Goal: Information Seeking & Learning: Understand process/instructions

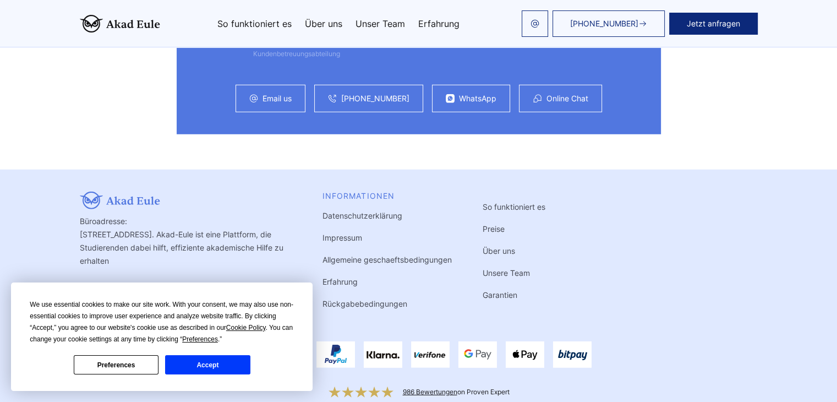
scroll to position [3042, 0]
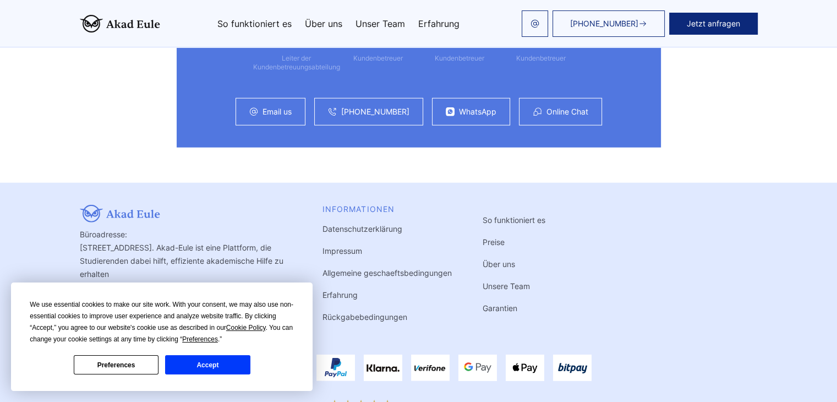
click at [206, 359] on button "Accept" at bounding box center [207, 364] width 85 height 19
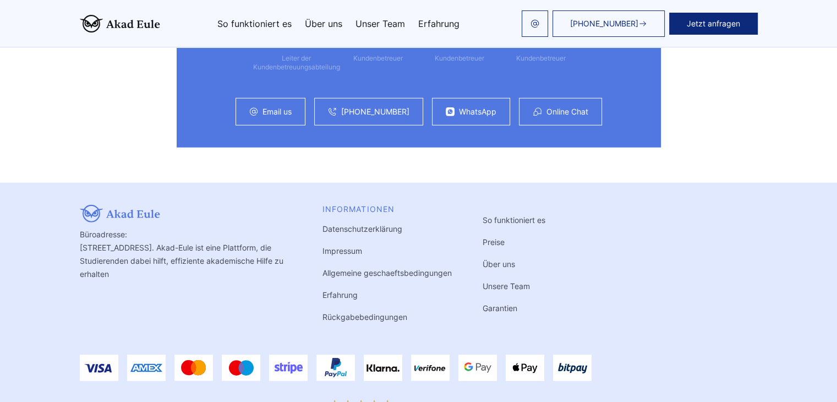
click at [322, 312] on link "Rückgabebedingungen" at bounding box center [364, 316] width 85 height 9
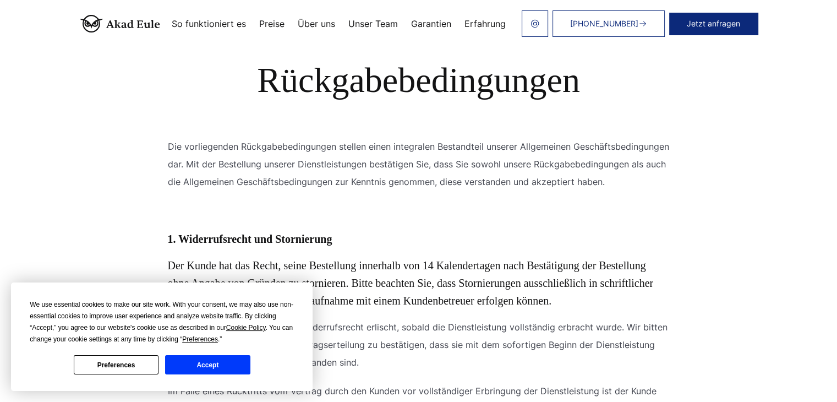
scroll to position [385, 0]
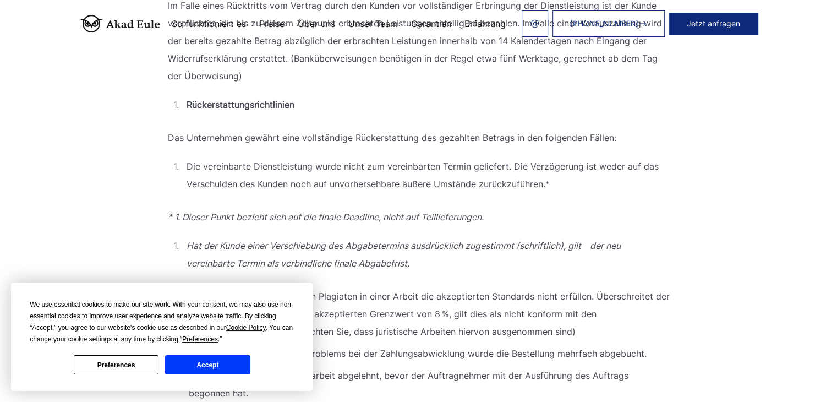
drag, startPoint x: 211, startPoint y: 366, endPoint x: 211, endPoint y: 351, distance: 15.4
click at [211, 366] on button "Accept" at bounding box center [207, 364] width 85 height 19
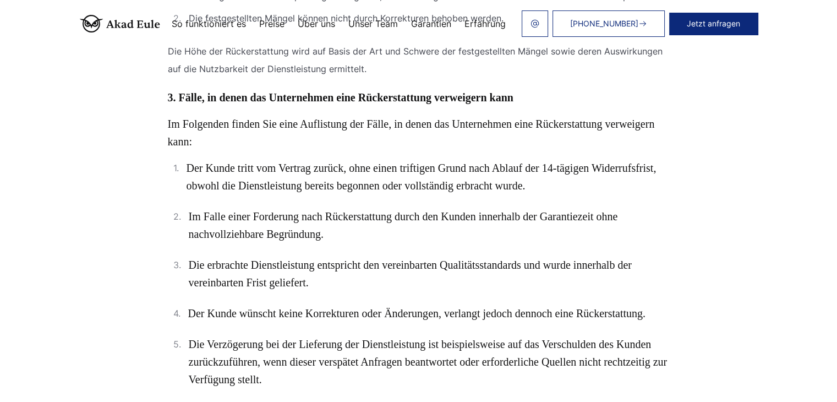
scroll to position [1101, 0]
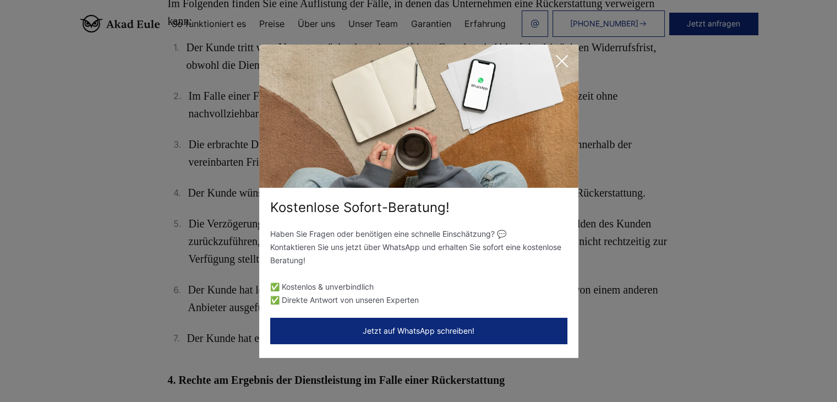
click at [567, 53] on icon at bounding box center [562, 61] width 22 height 22
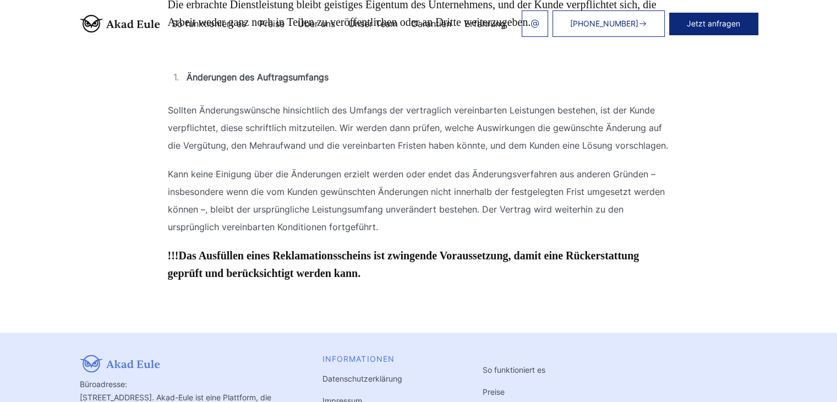
scroll to position [1790, 0]
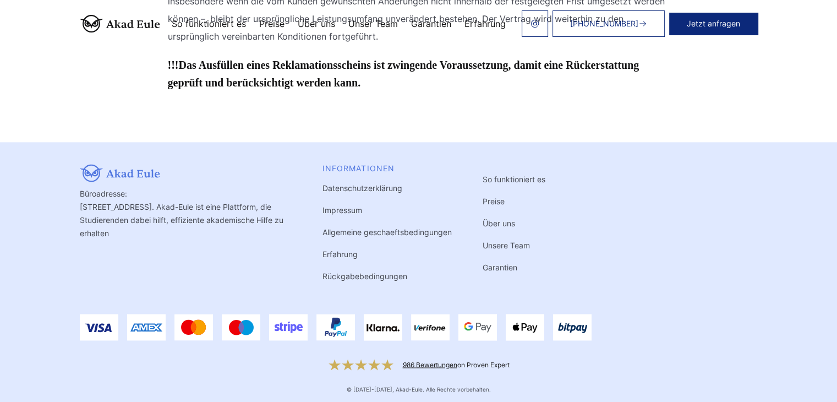
drag, startPoint x: 296, startPoint y: 229, endPoint x: 302, endPoint y: 229, distance: 6.1
click at [322, 229] on link "Allgemeine geschaeftsbedingungen" at bounding box center [386, 231] width 129 height 9
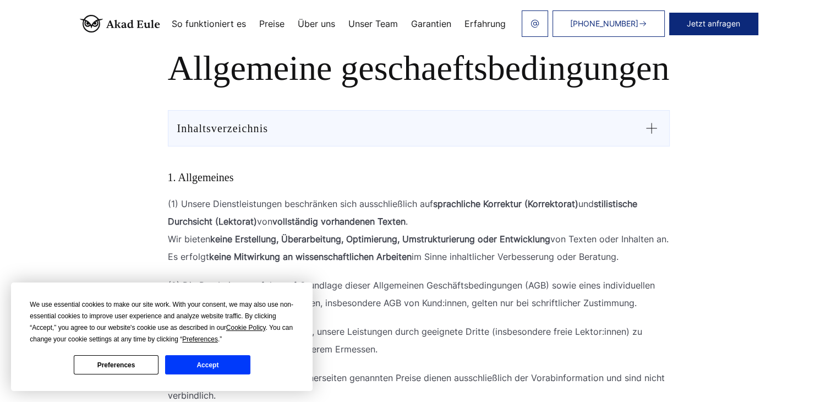
scroll to position [165, 0]
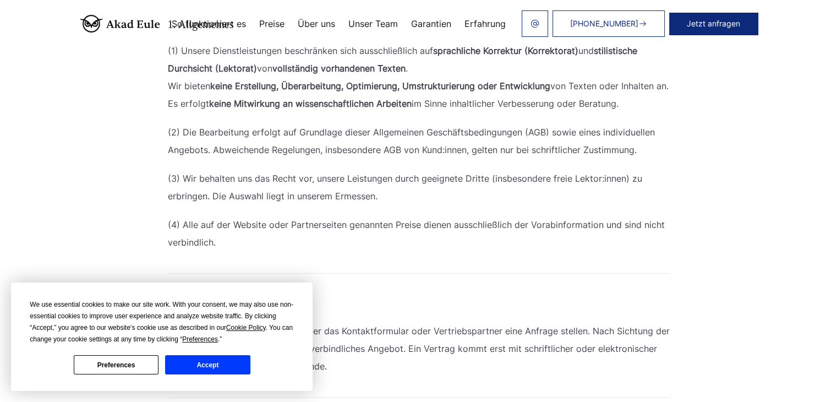
click at [213, 362] on button "Accept" at bounding box center [207, 364] width 85 height 19
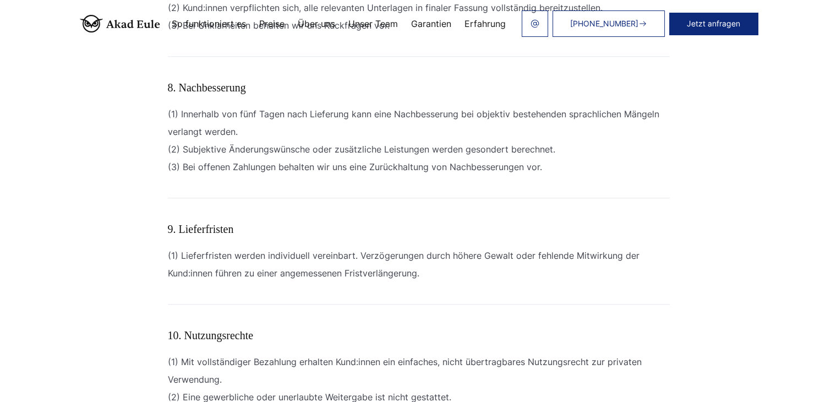
scroll to position [1101, 0]
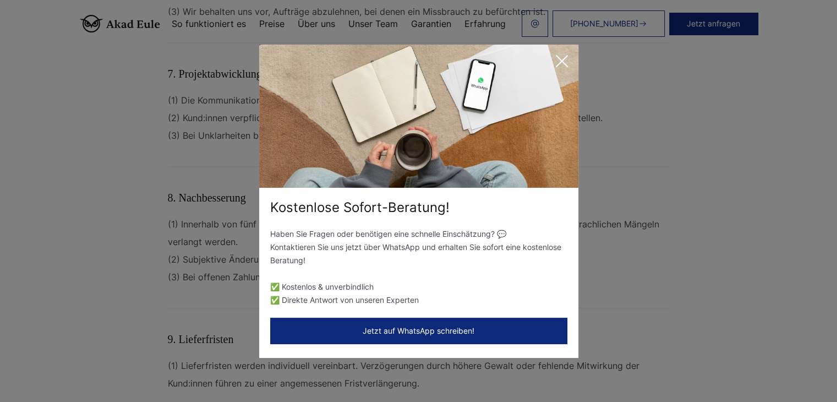
click at [555, 59] on icon at bounding box center [562, 61] width 22 height 22
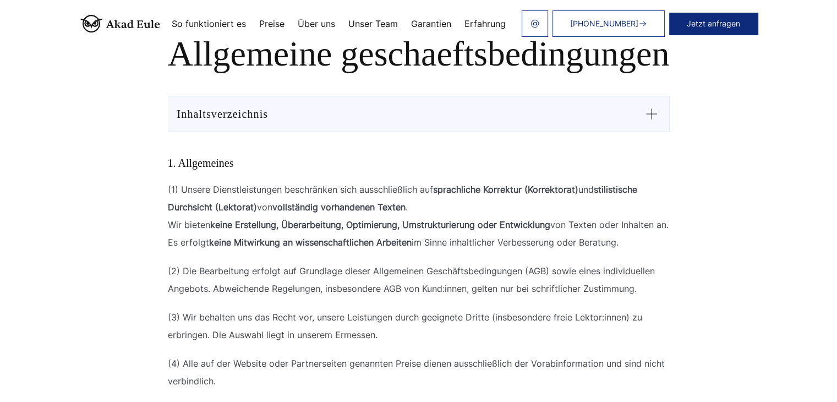
scroll to position [0, 0]
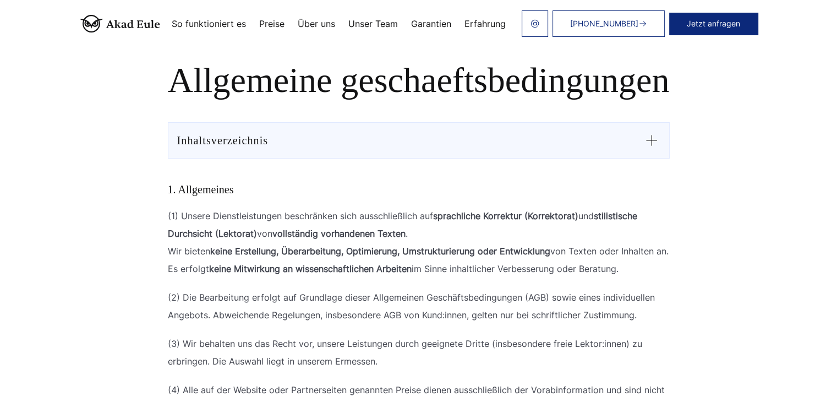
click at [451, 22] on link "Garantien" at bounding box center [431, 23] width 40 height 9
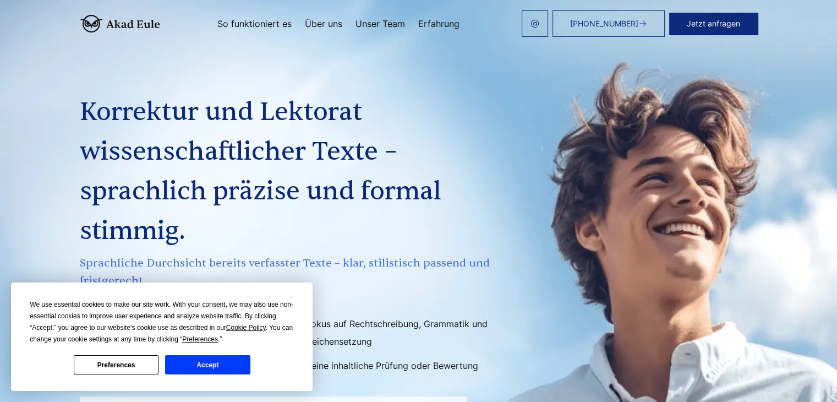
drag, startPoint x: 220, startPoint y: 364, endPoint x: 223, endPoint y: 353, distance: 11.5
click at [220, 364] on button "Accept" at bounding box center [207, 364] width 85 height 19
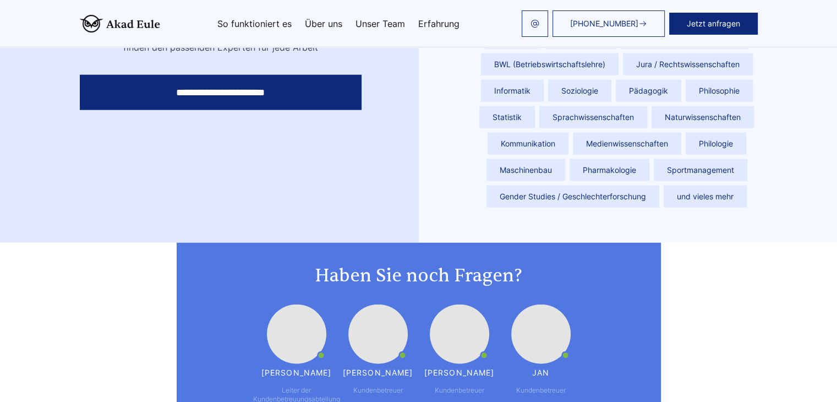
scroll to position [3042, 0]
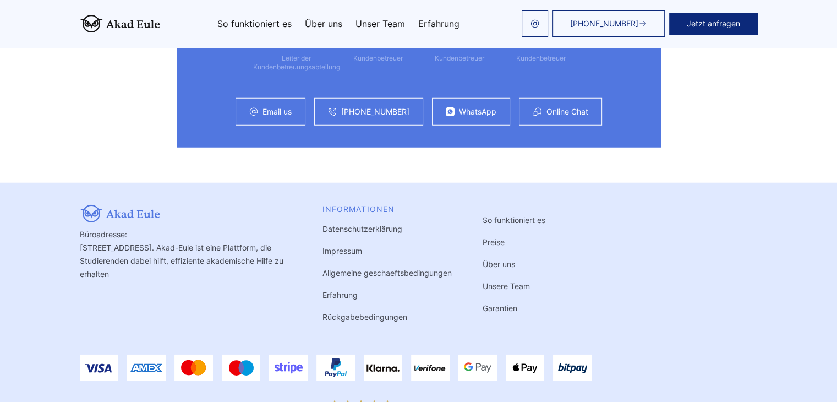
click at [322, 312] on link "Rückgabebedingungen" at bounding box center [364, 316] width 85 height 9
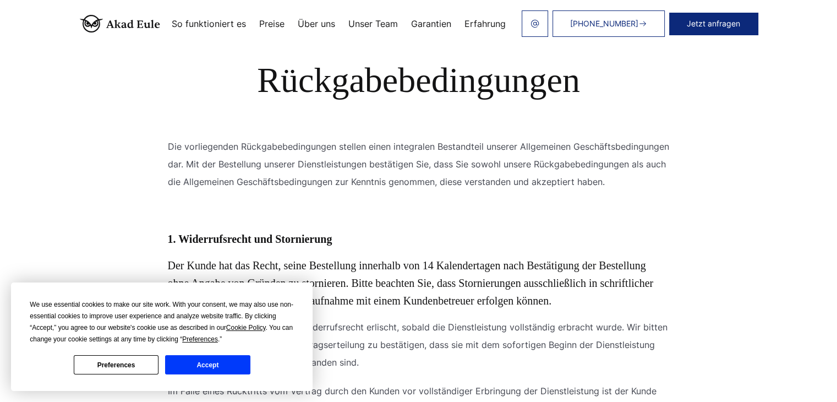
click at [202, 368] on button "Accept" at bounding box center [207, 364] width 85 height 19
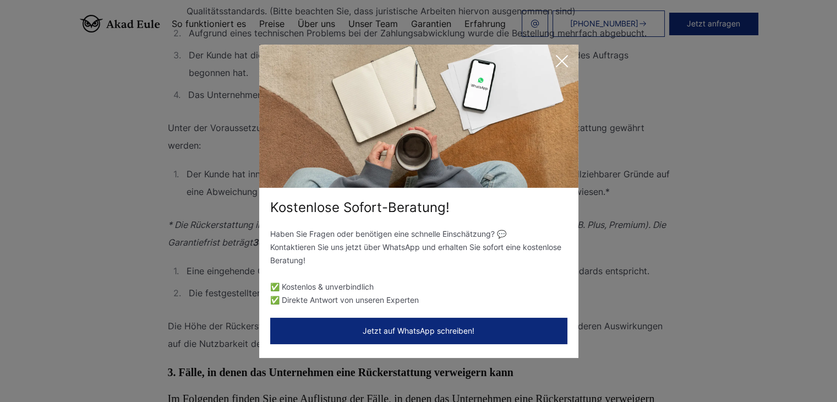
scroll to position [715, 0]
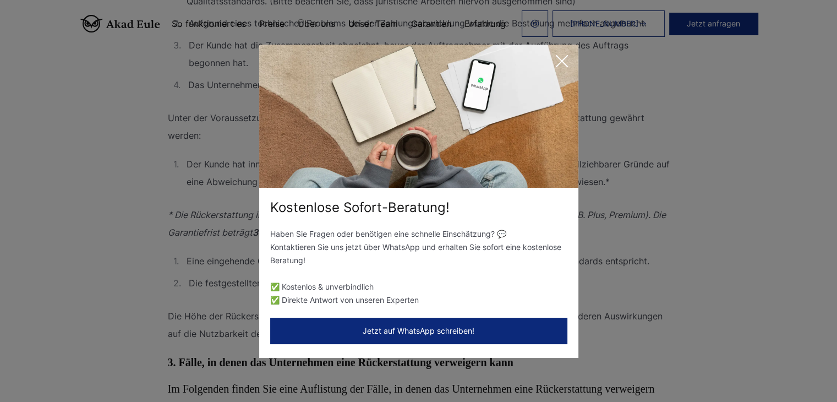
click at [564, 60] on icon at bounding box center [562, 61] width 22 height 22
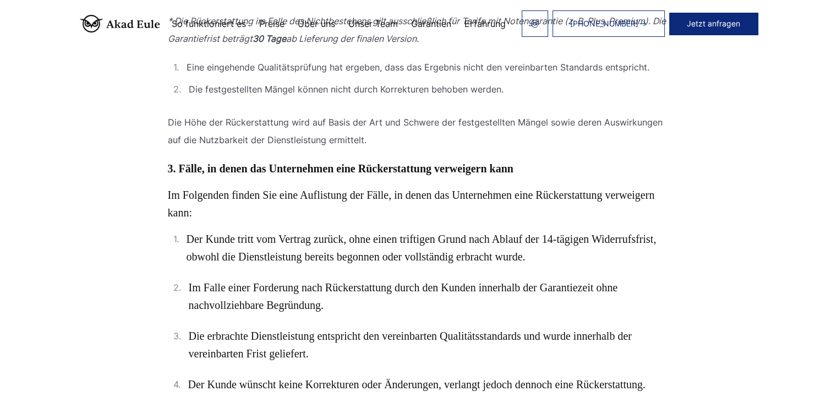
scroll to position [799, 0]
